Goal: Task Accomplishment & Management: Manage account settings

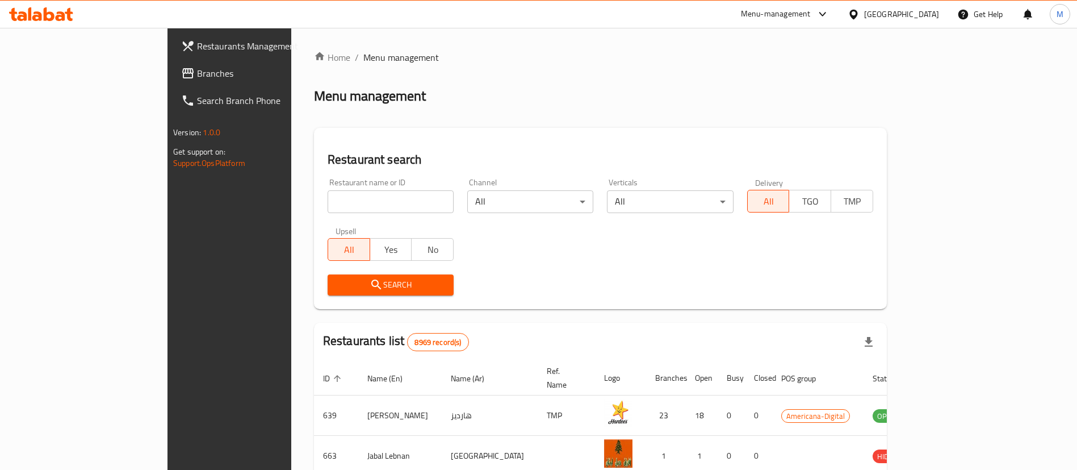
click at [864, 14] on div at bounding box center [856, 14] width 16 height 12
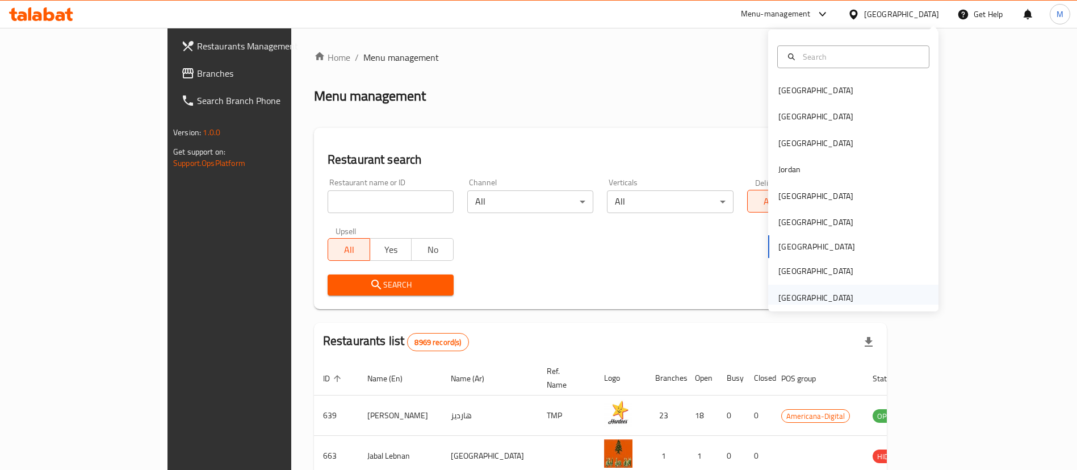
click at [822, 294] on div "[GEOGRAPHIC_DATA]" at bounding box center [815, 297] width 75 height 12
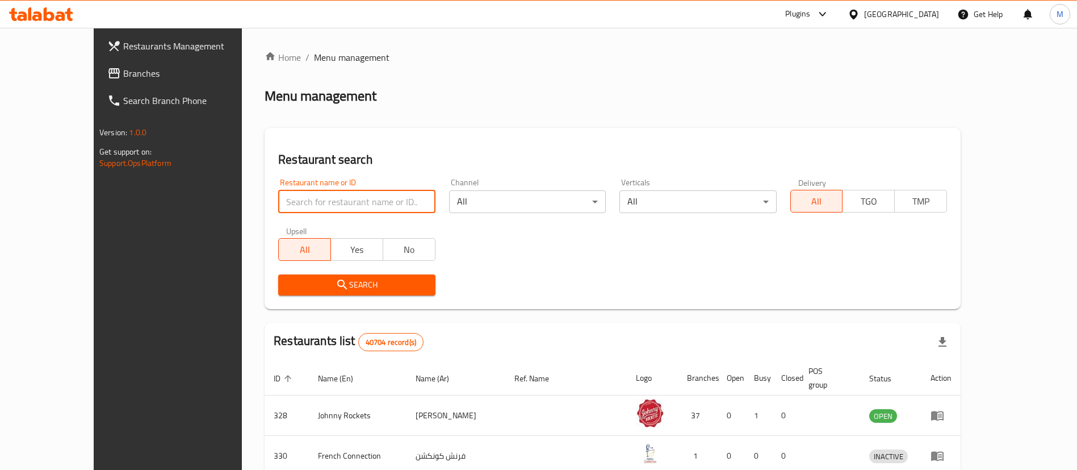
click at [348, 201] on input "search" at bounding box center [356, 201] width 157 height 23
paste input "[PERSON_NAME], [GEOGRAPHIC_DATA]"
click button "Search" at bounding box center [356, 284] width 157 height 21
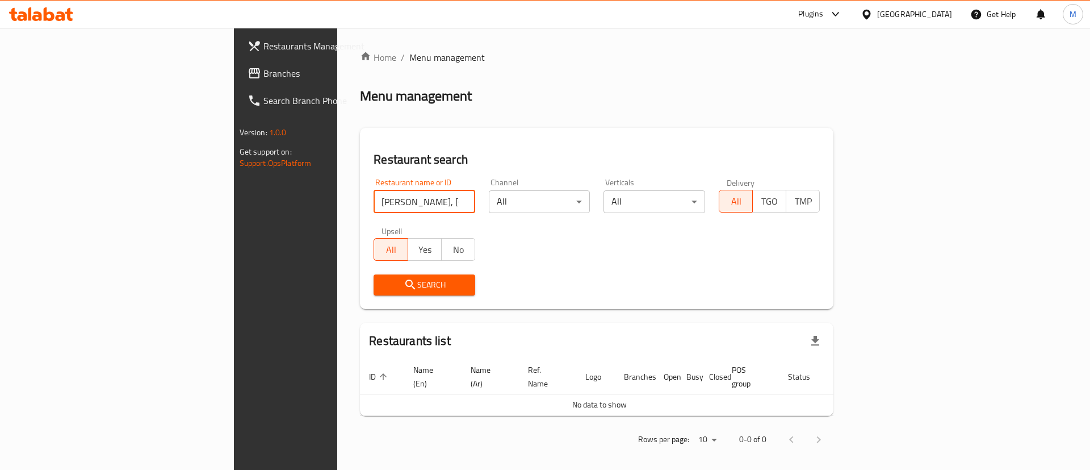
drag, startPoint x: 347, startPoint y: 202, endPoint x: 261, endPoint y: 220, distance: 88.1
click at [367, 220] on div "Restaurant name or ID [PERSON_NAME], [GEOGRAPHIC_DATA] Restaurant name or ID Ch…" at bounding box center [597, 236] width 460 height 131
type input "[PERSON_NAME]"
click button "Search" at bounding box center [425, 284] width 102 height 21
click at [809, 15] on div "Plugins" at bounding box center [810, 14] width 25 height 14
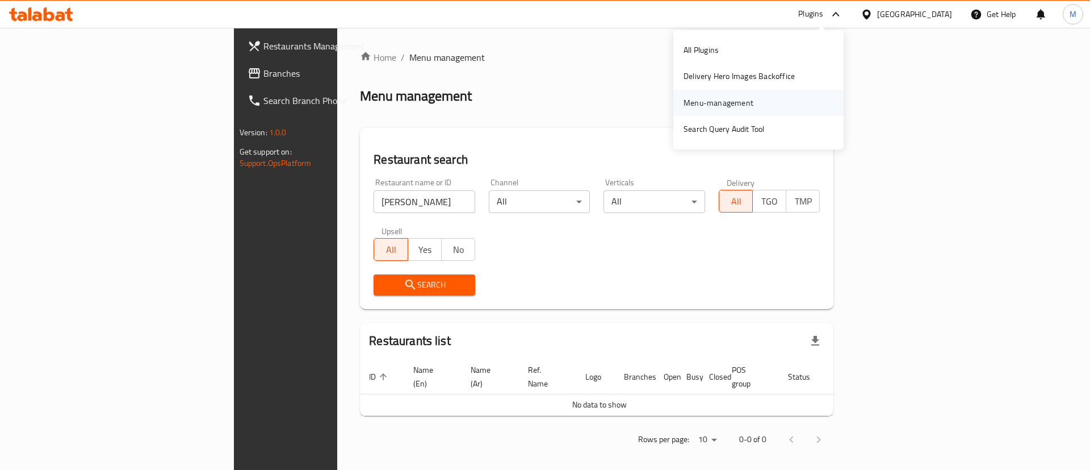
click at [753, 103] on div "Menu-management" at bounding box center [719, 103] width 88 height 26
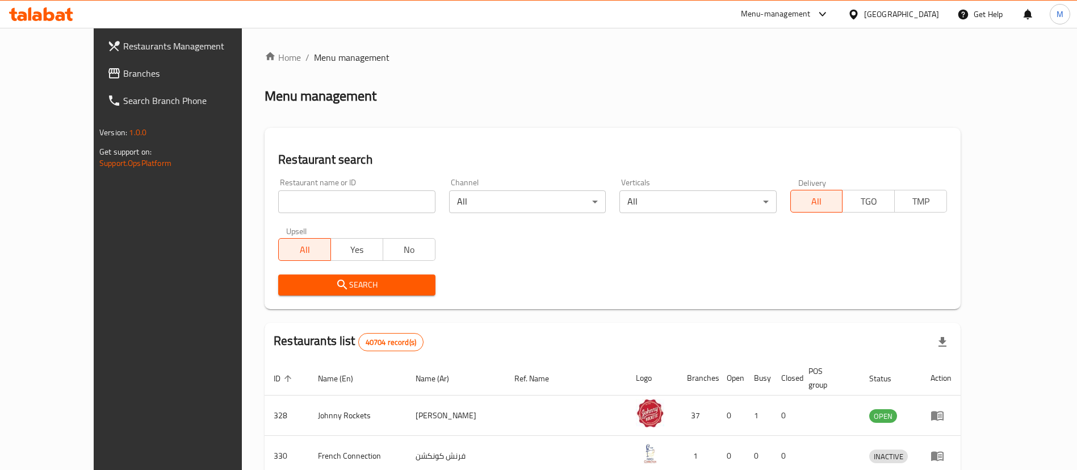
click at [359, 207] on input "search" at bounding box center [356, 201] width 157 height 23
paste input "[PERSON_NAME], [GEOGRAPHIC_DATA]"
drag, startPoint x: 257, startPoint y: 204, endPoint x: 510, endPoint y: 233, distance: 254.3
click at [496, 239] on div "Restaurant name or ID [PERSON_NAME], [GEOGRAPHIC_DATA] Restaurant name or ID Ch…" at bounding box center [612, 236] width 683 height 131
click button "Search" at bounding box center [356, 284] width 157 height 21
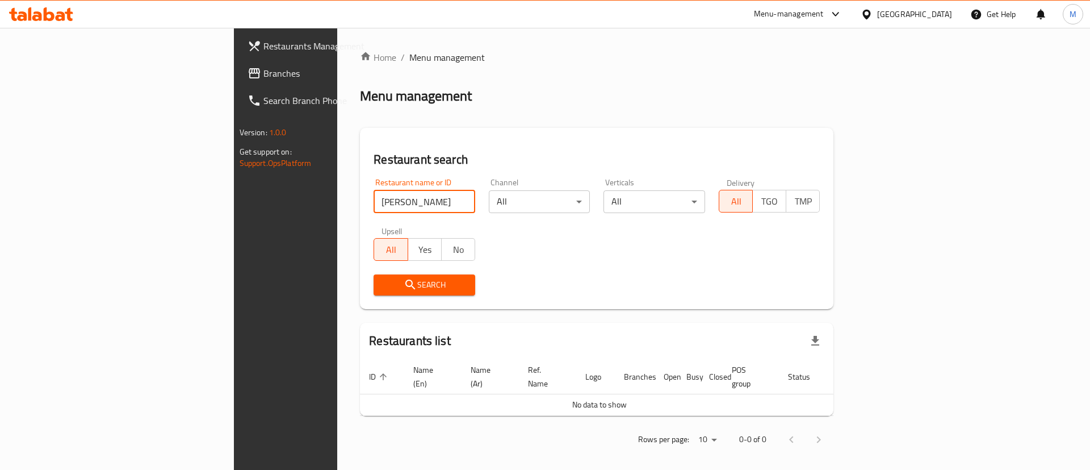
click at [374, 203] on input "[PERSON_NAME]" at bounding box center [425, 201] width 102 height 23
type input "Luciano"
click button "Search" at bounding box center [425, 284] width 102 height 21
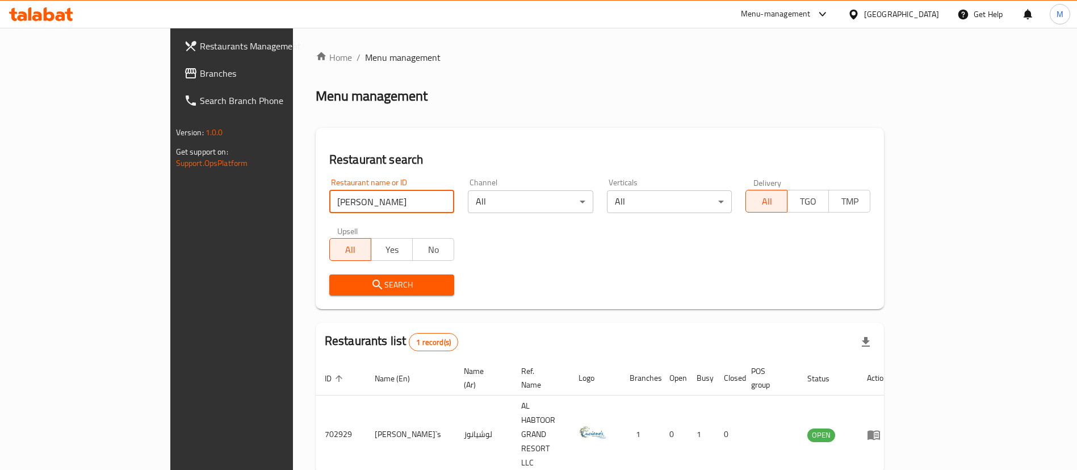
click at [667, 279] on div "Search" at bounding box center [600, 284] width 555 height 35
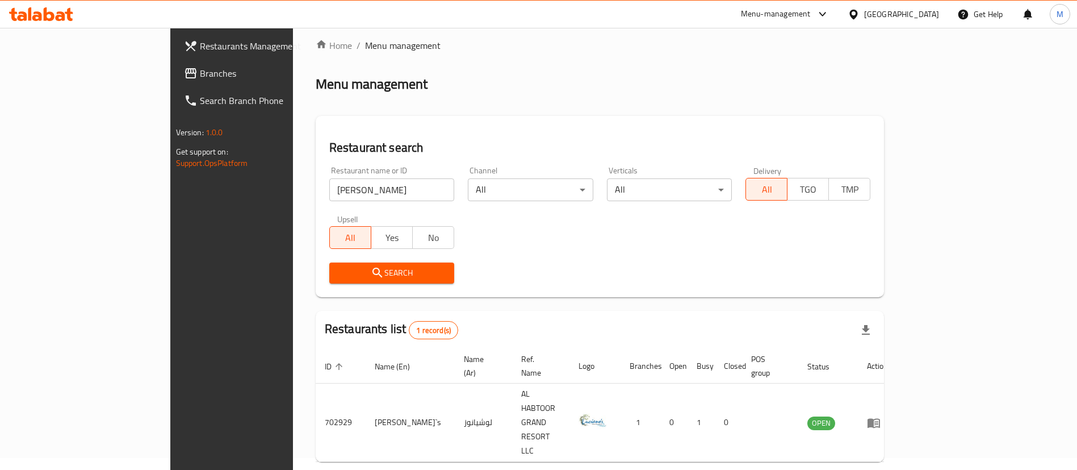
scroll to position [15, 0]
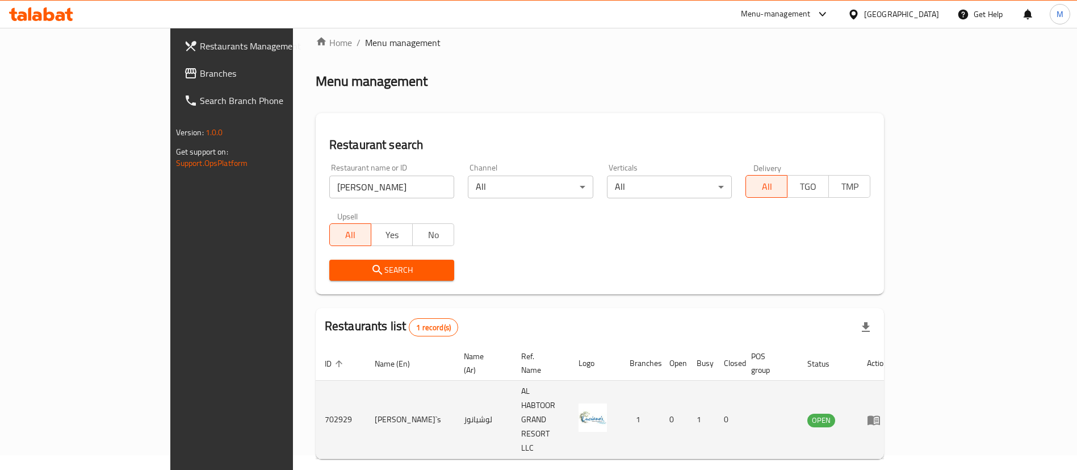
click at [881, 413] on icon "enhanced table" at bounding box center [874, 420] width 14 height 14
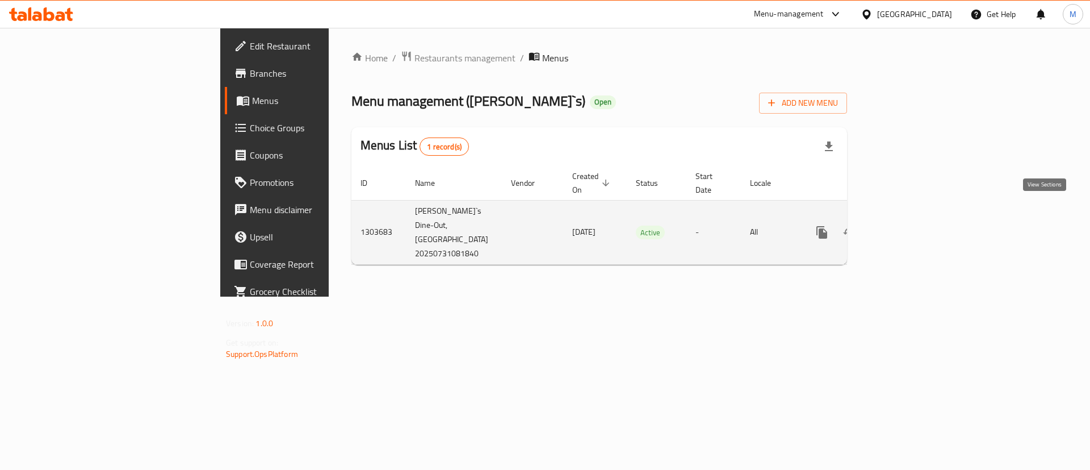
click at [918, 220] on link "enhanced table" at bounding box center [903, 232] width 27 height 27
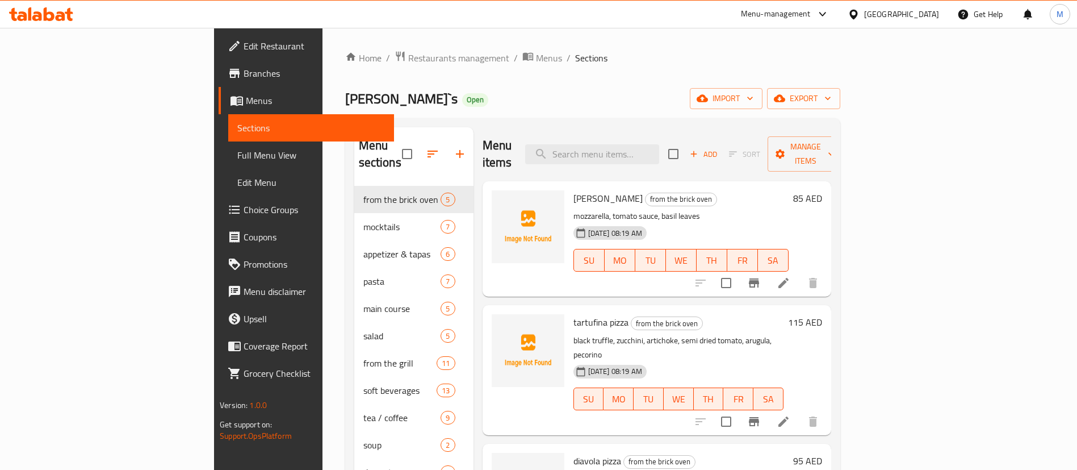
scroll to position [179, 0]
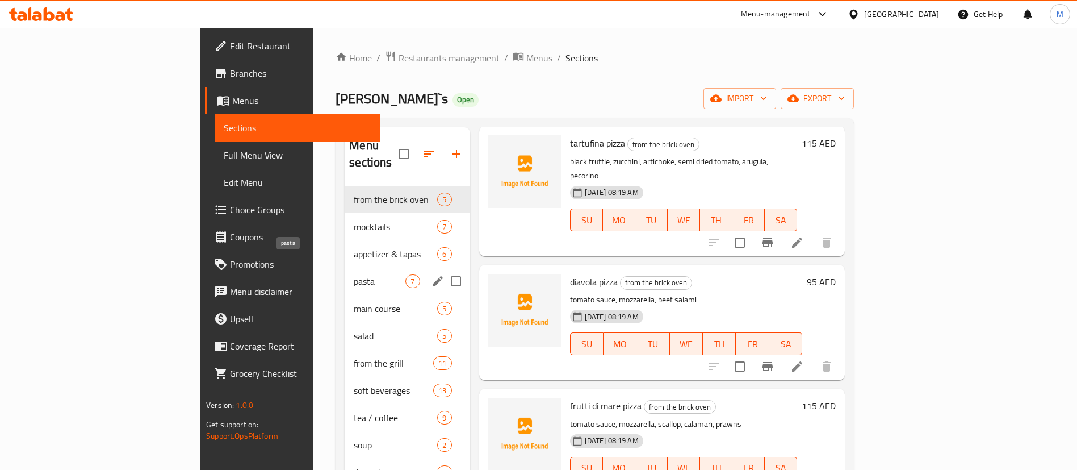
click at [345, 267] on div "pasta 7" at bounding box center [407, 280] width 125 height 27
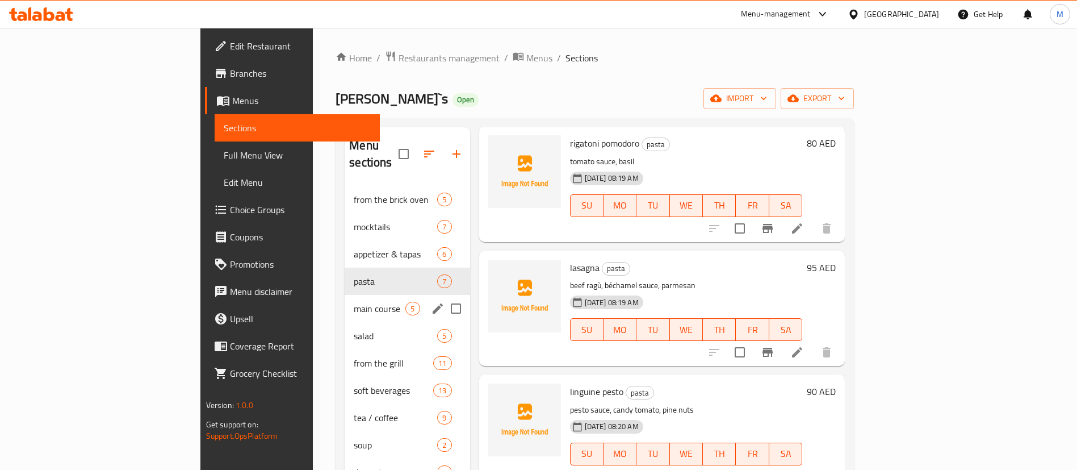
click at [345, 302] on div "main course 5" at bounding box center [407, 308] width 125 height 27
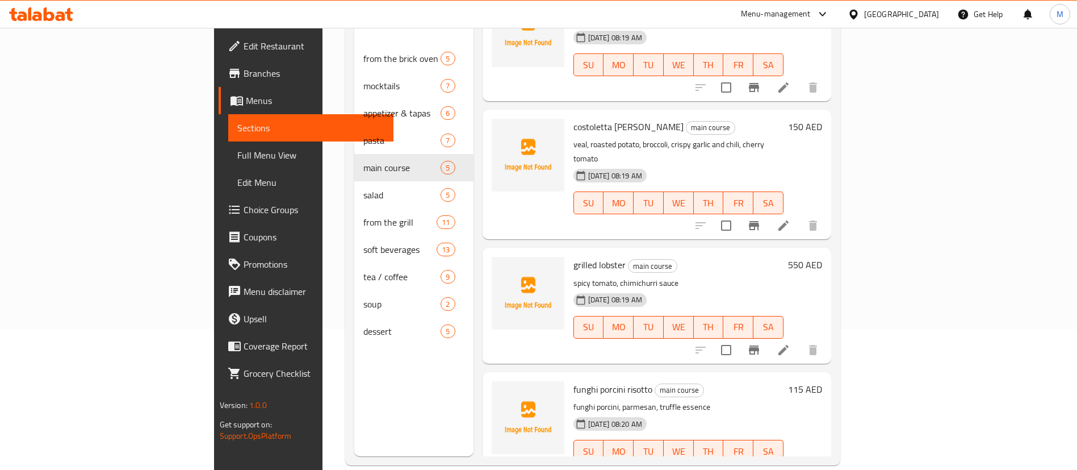
scroll to position [159, 0]
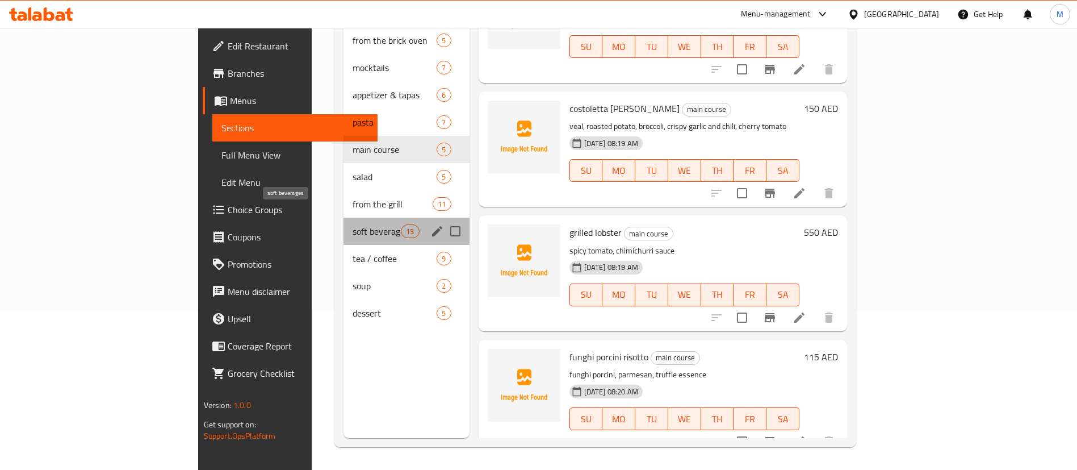
click at [353, 224] on span "soft beverages" at bounding box center [377, 231] width 48 height 14
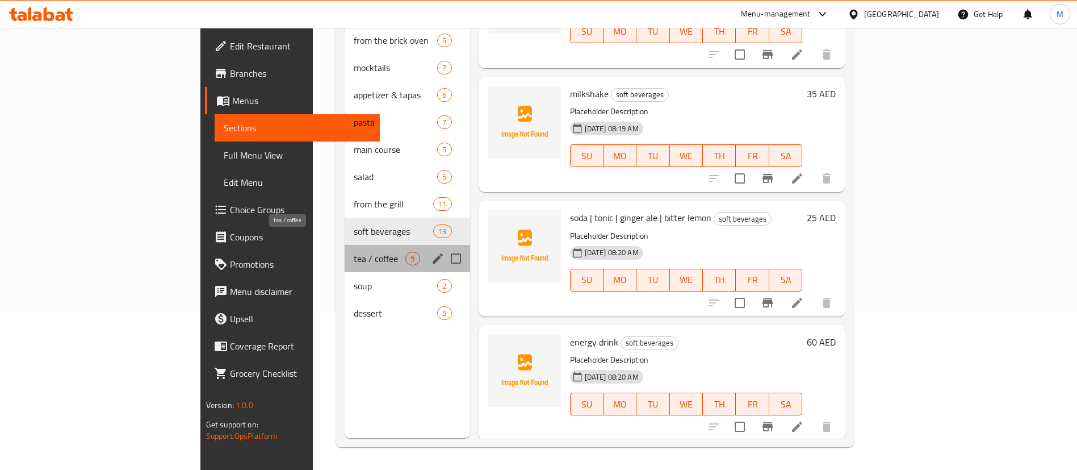
click at [354, 252] on span "tea / coffee" at bounding box center [380, 259] width 52 height 14
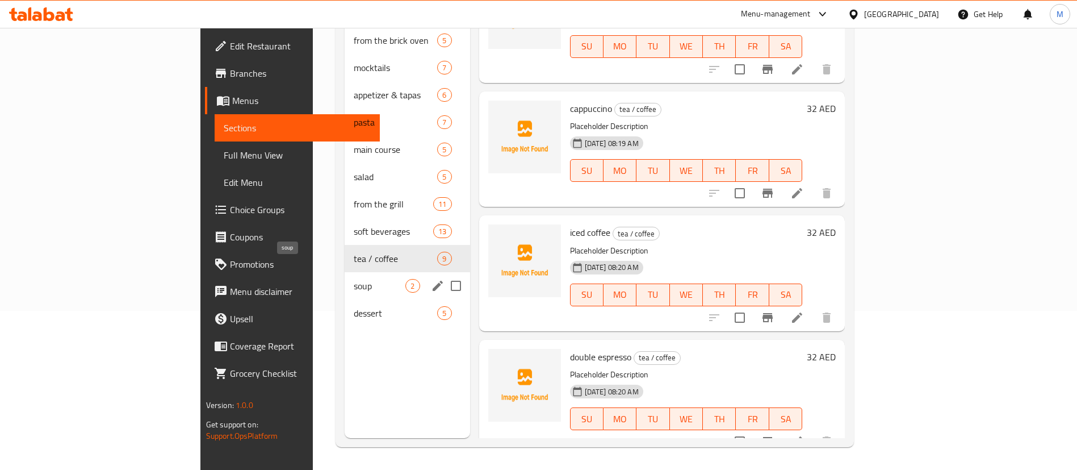
click at [354, 279] on span "soup" at bounding box center [380, 286] width 52 height 14
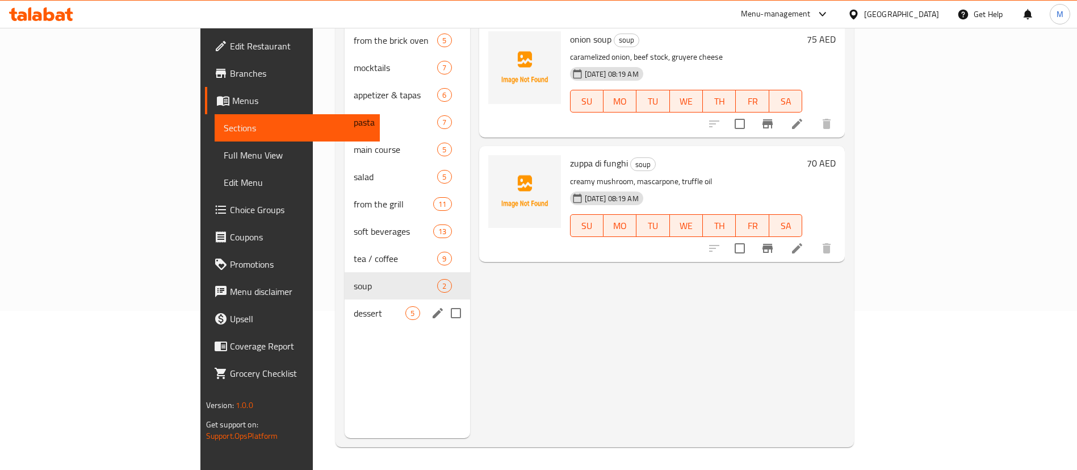
click at [345, 304] on div "dessert 5" at bounding box center [407, 312] width 125 height 27
